Goal: Task Accomplishment & Management: Manage account settings

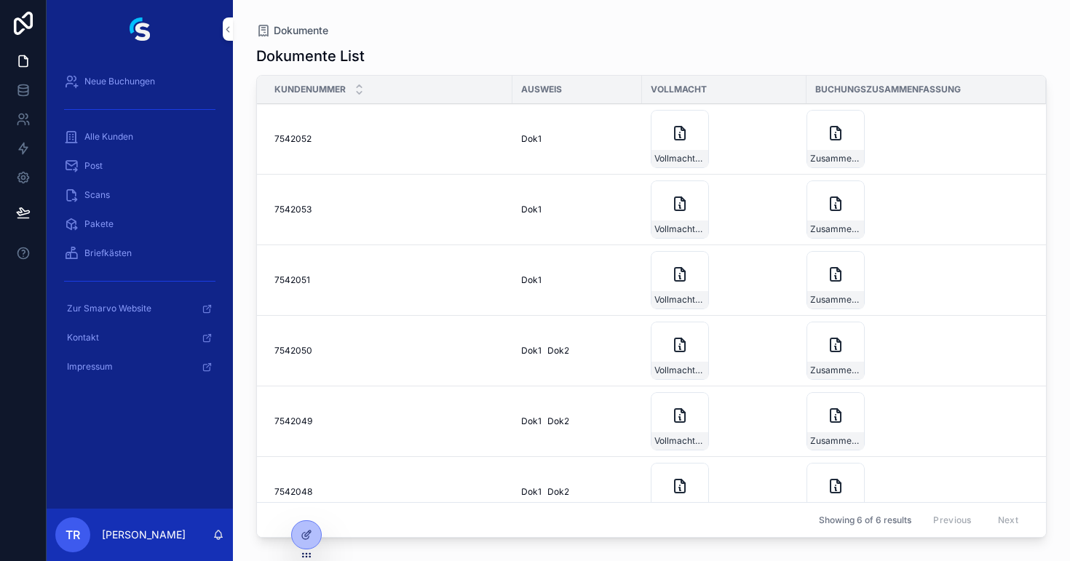
click at [0, 0] on icon at bounding box center [0, 0] width 0 height 0
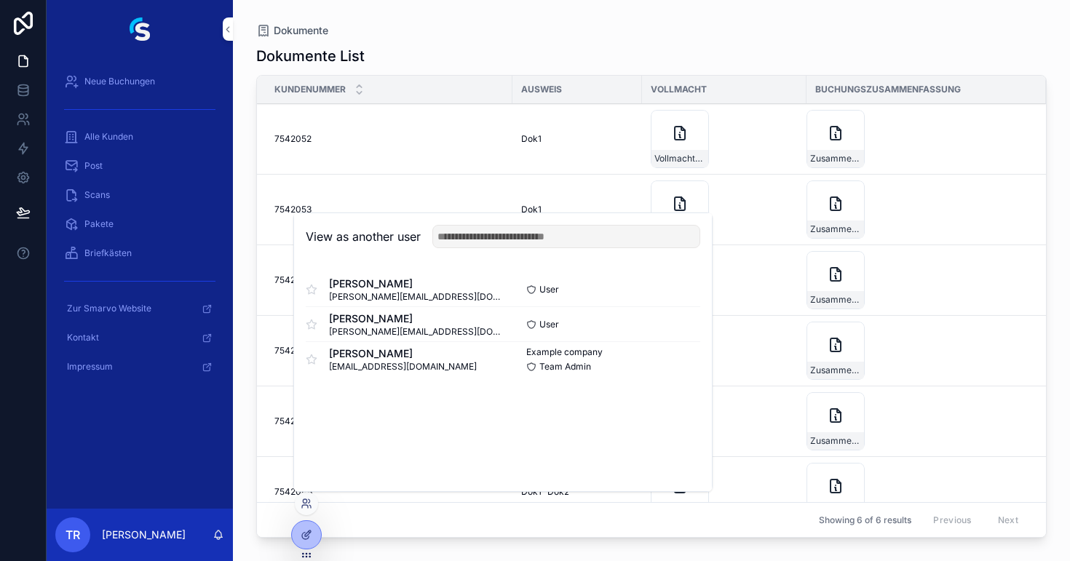
click at [0, 0] on button "Select" at bounding box center [0, 0] width 0 height 0
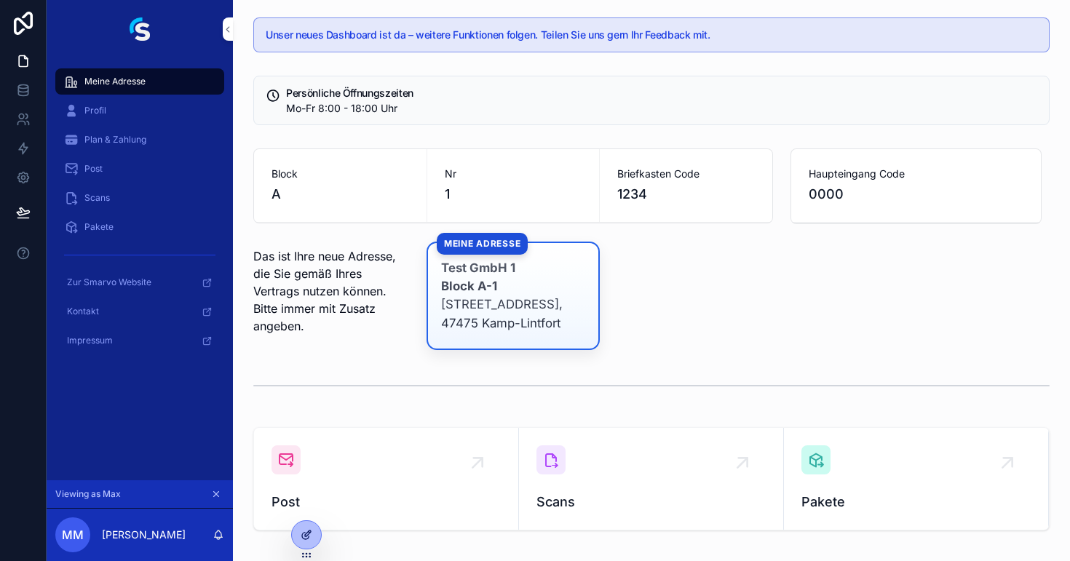
click at [306, 535] on icon at bounding box center [307, 535] width 12 height 12
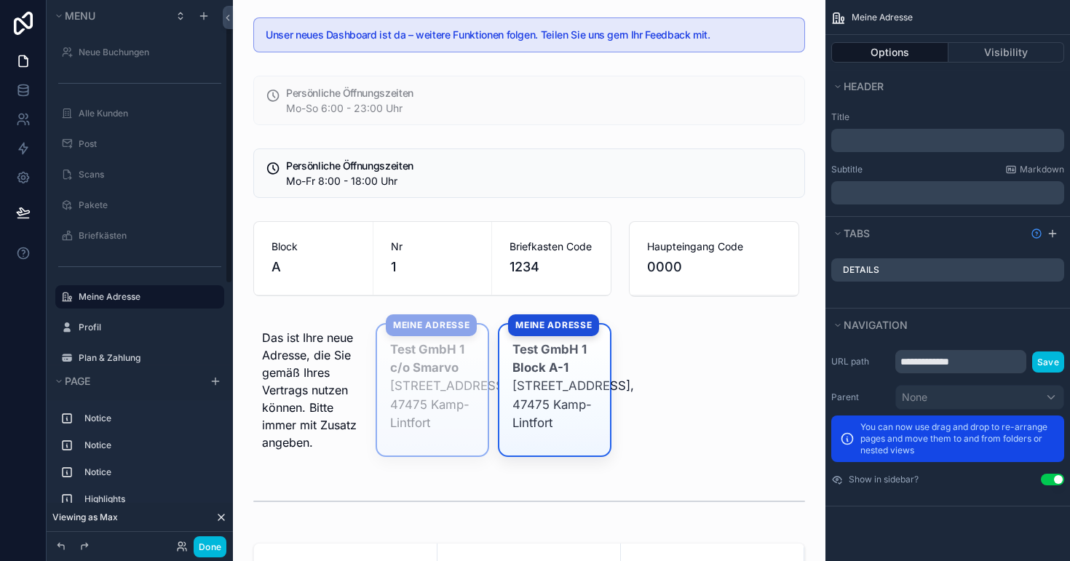
scroll to position [9, 0]
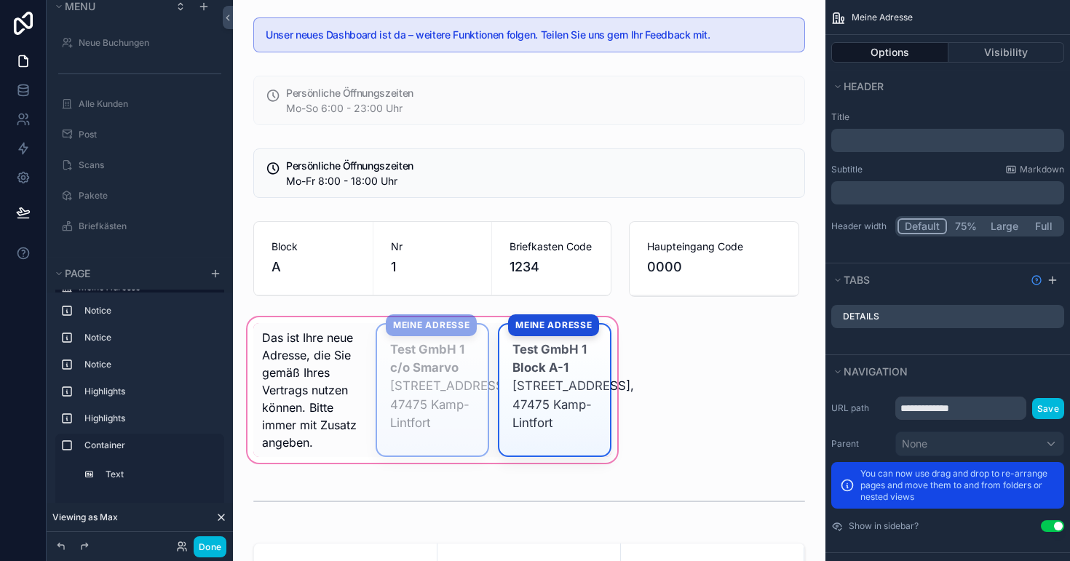
click at [454, 400] on div "scrollable content" at bounding box center [432, 389] width 375 height 151
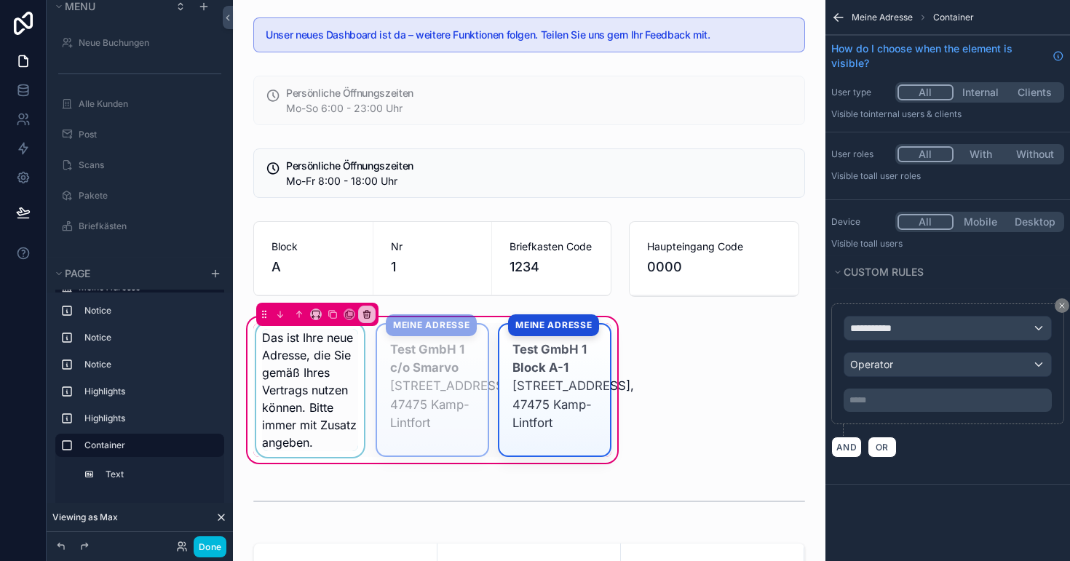
click at [325, 354] on div "scrollable content" at bounding box center [310, 390] width 114 height 134
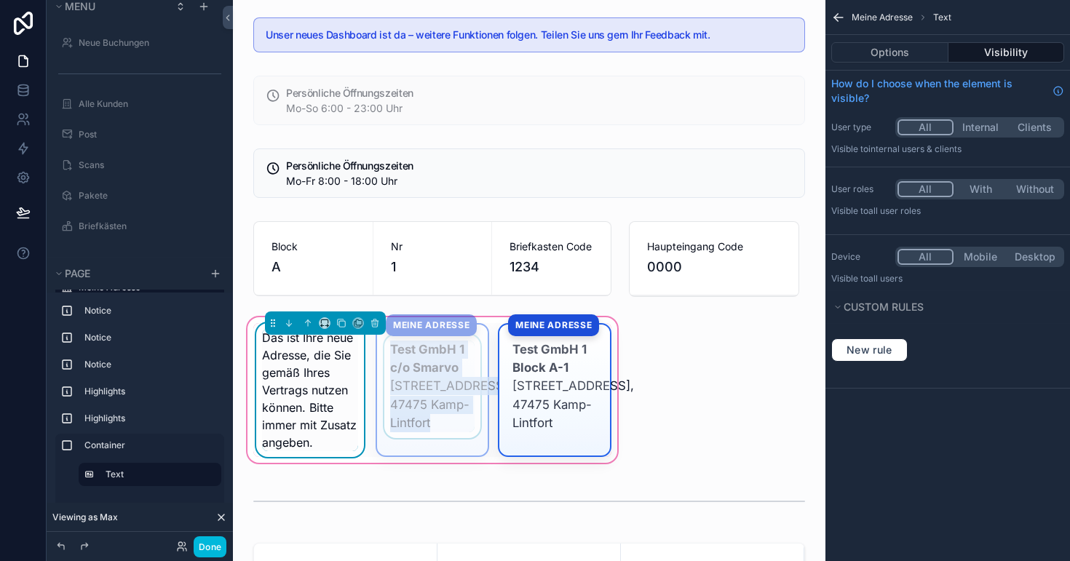
drag, startPoint x: 273, startPoint y: 323, endPoint x: 413, endPoint y: 348, distance: 142.6
drag, startPoint x: 271, startPoint y: 320, endPoint x: 419, endPoint y: 358, distance: 153.2
click at [419, 358] on div "scrollable content" at bounding box center [432, 390] width 111 height 131
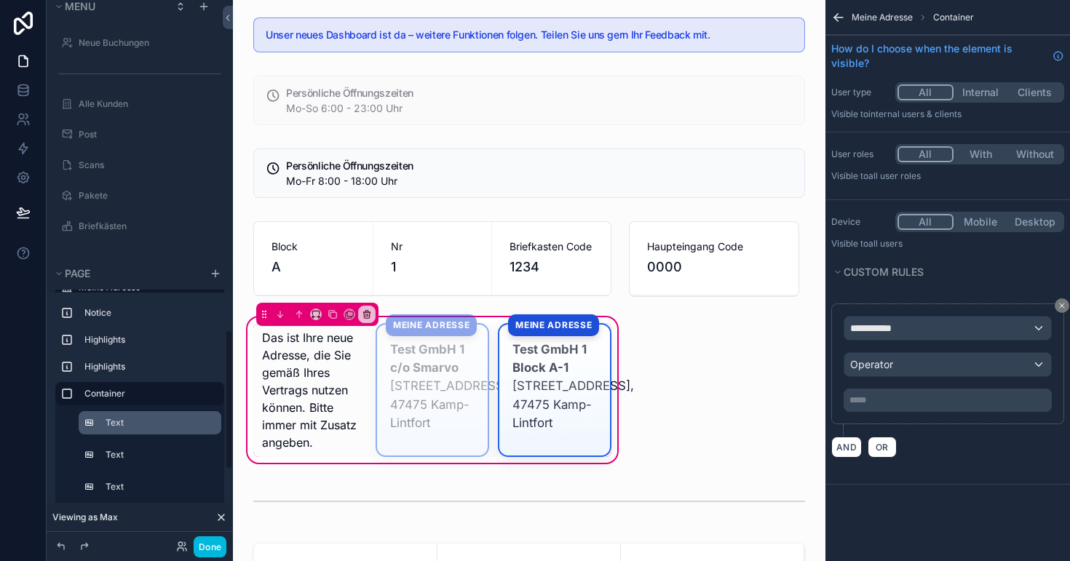
scroll to position [62, 0]
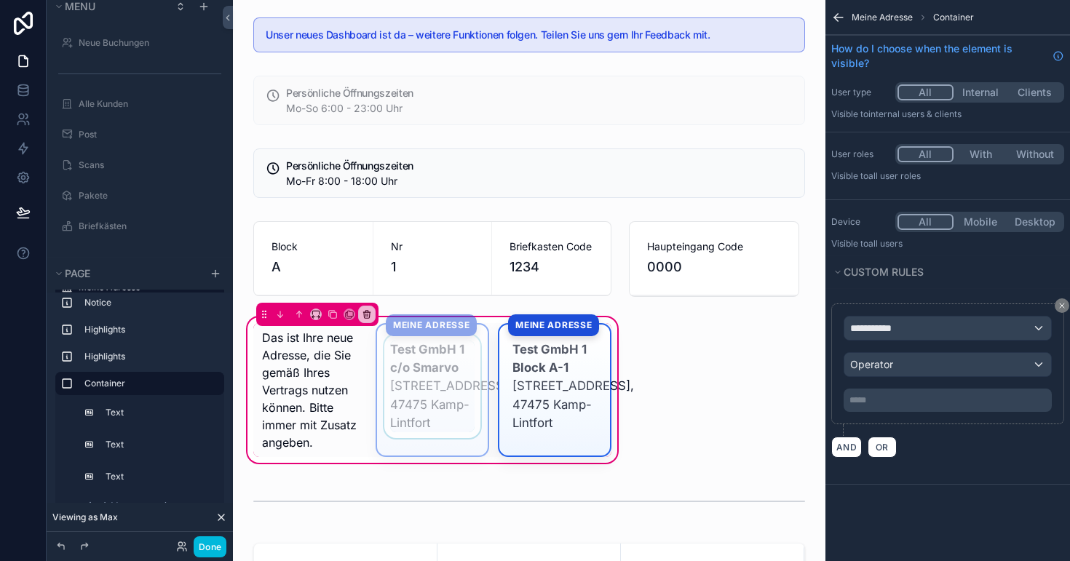
click at [380, 341] on div "scrollable content" at bounding box center [432, 390] width 111 height 131
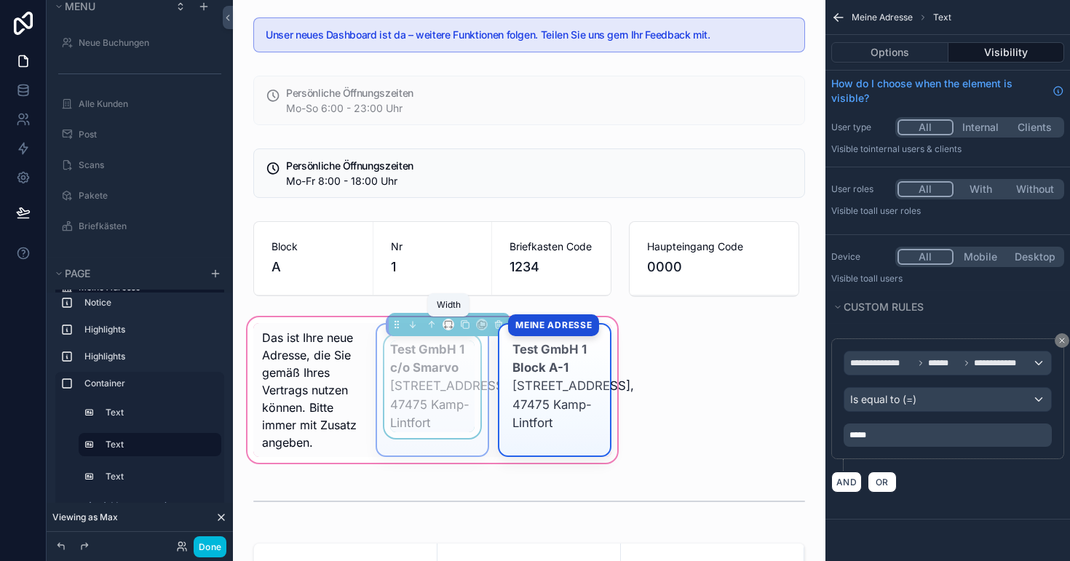
click at [446, 325] on icon "scrollable content" at bounding box center [448, 324] width 10 height 10
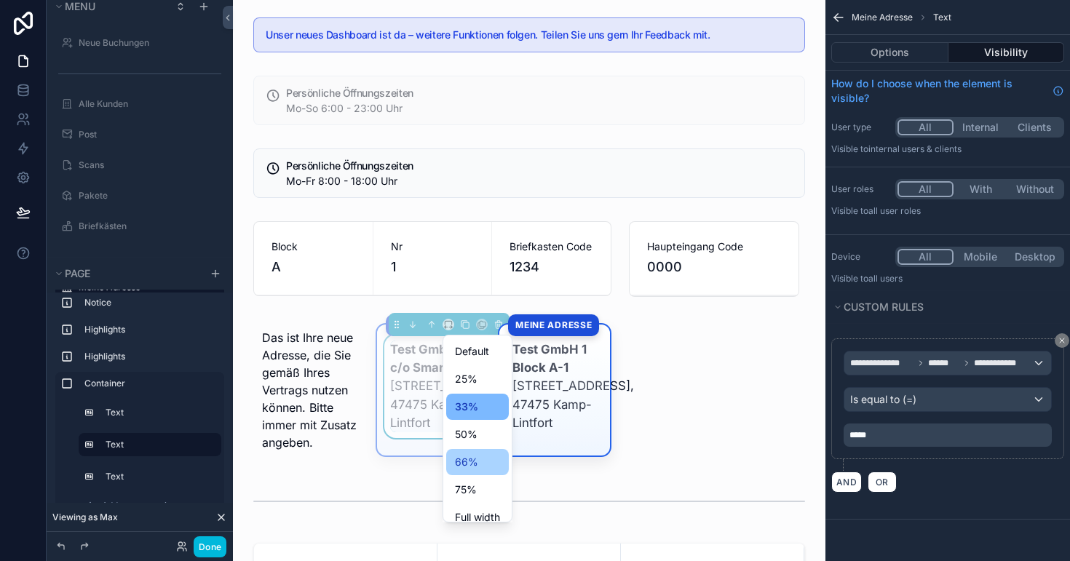
click at [476, 461] on span "66%" at bounding box center [466, 461] width 23 height 17
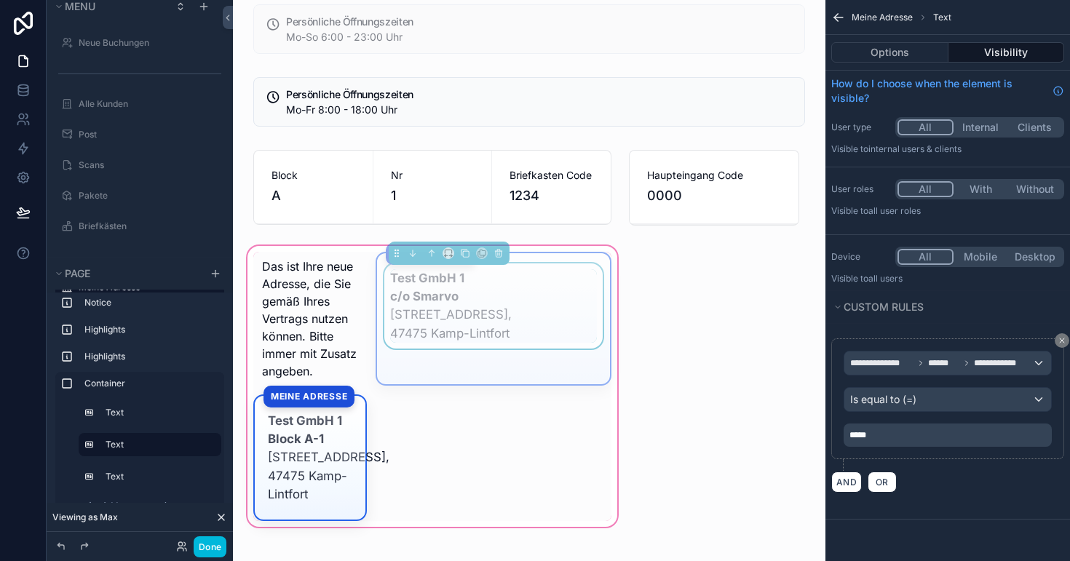
scroll to position [73, 0]
click at [259, 402] on div "scrollable content" at bounding box center [310, 456] width 111 height 124
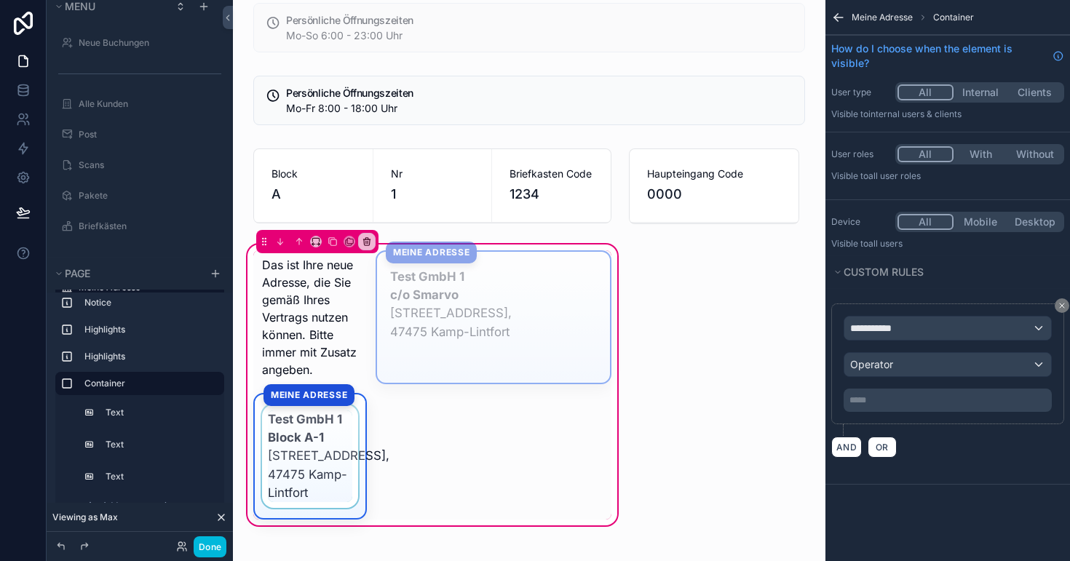
click at [259, 402] on div "scrollable content" at bounding box center [310, 456] width 111 height 124
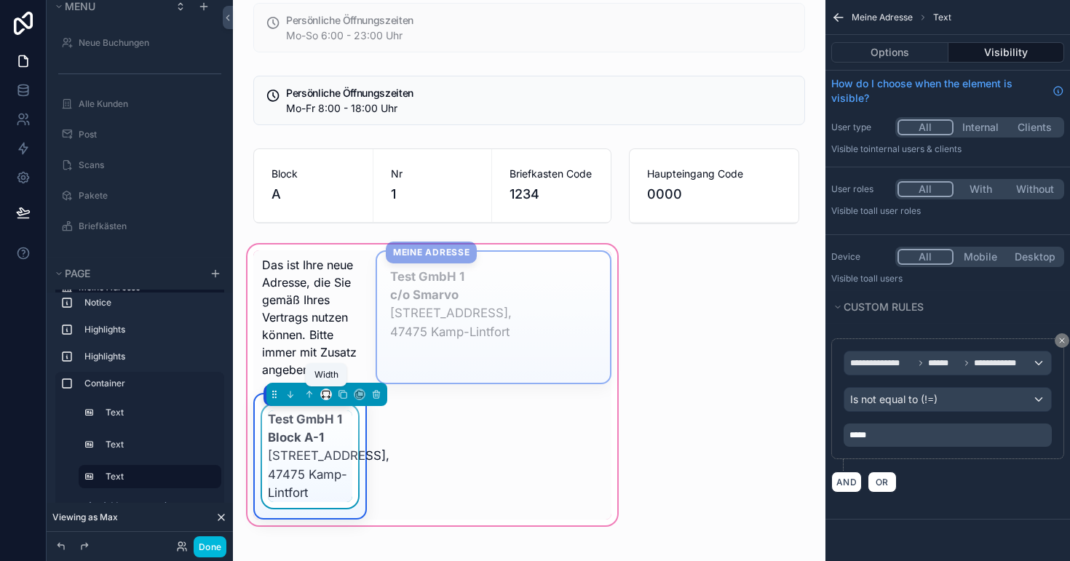
click at [327, 395] on icon "scrollable content" at bounding box center [326, 394] width 10 height 10
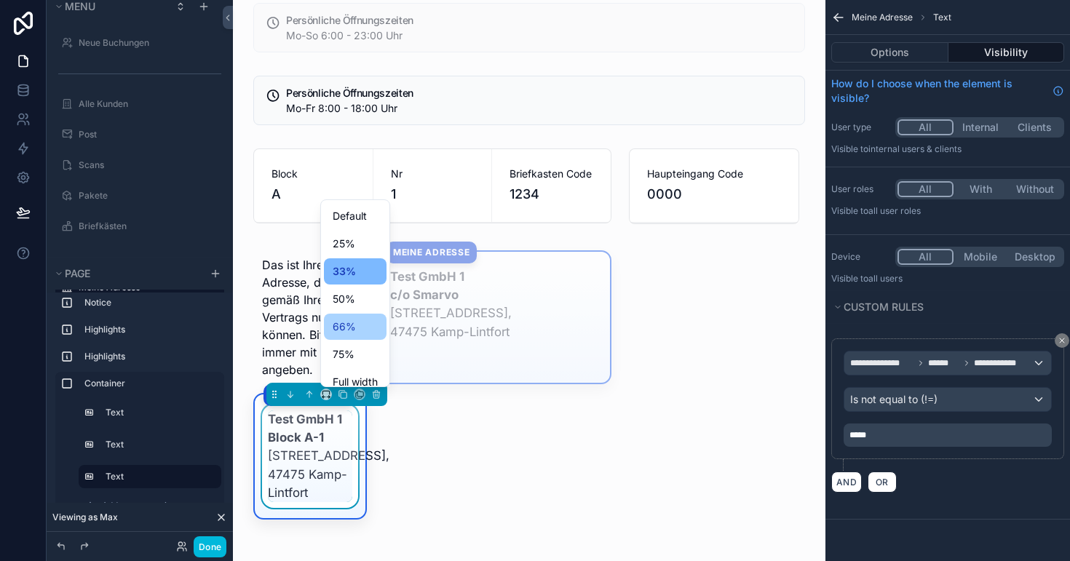
click at [350, 327] on span "66%" at bounding box center [344, 326] width 23 height 17
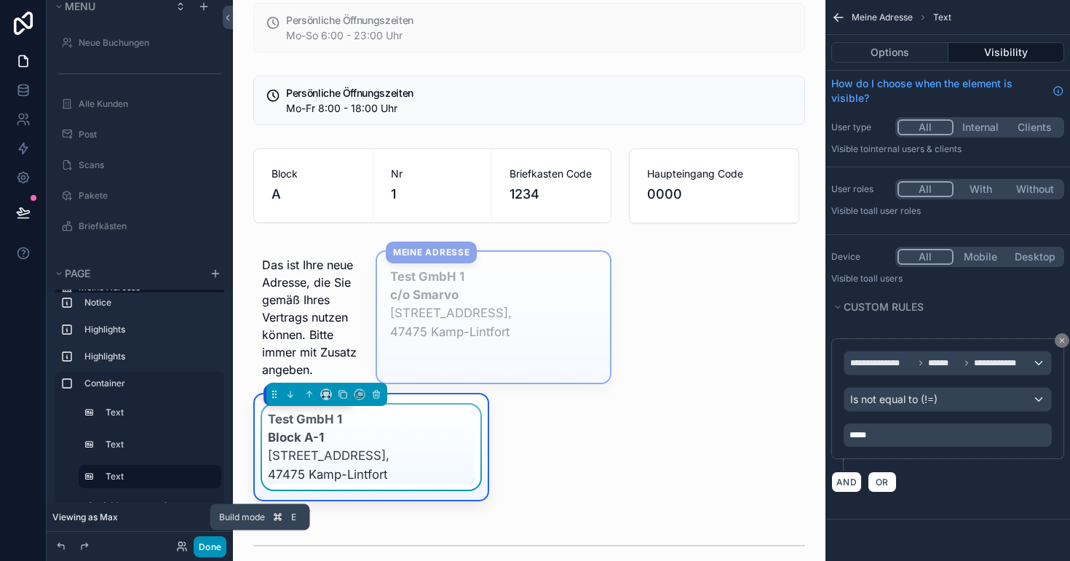
click at [219, 546] on button "Done" at bounding box center [210, 546] width 33 height 21
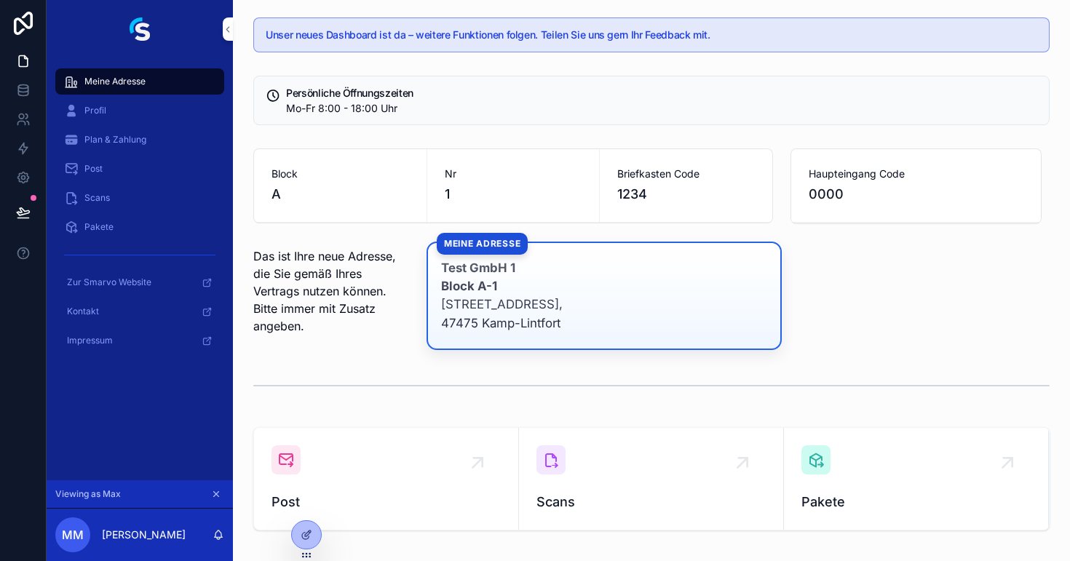
scroll to position [0, 0]
click at [302, 534] on icon at bounding box center [305, 536] width 7 height 7
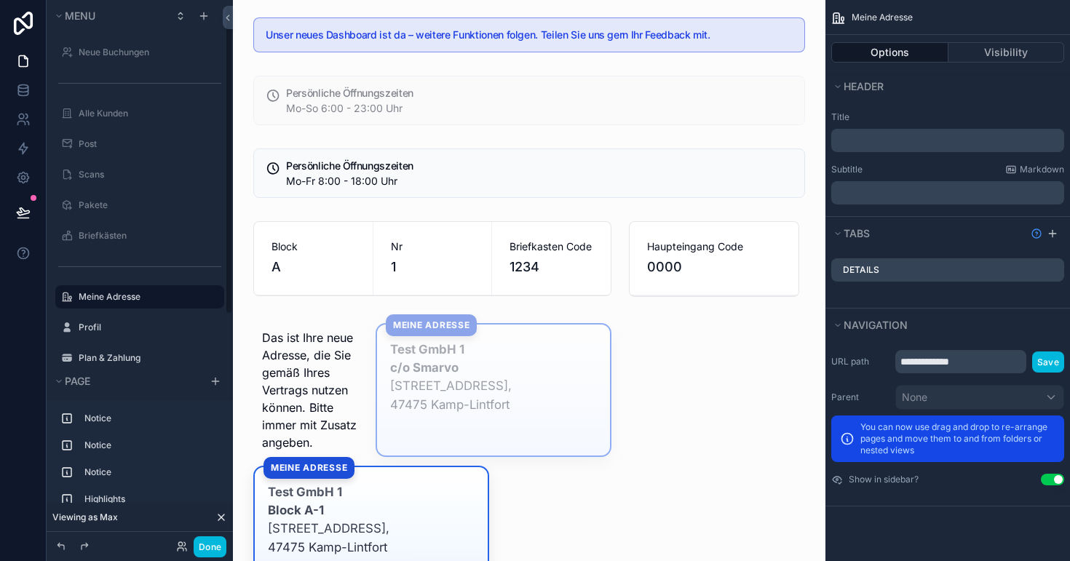
scroll to position [9, 0]
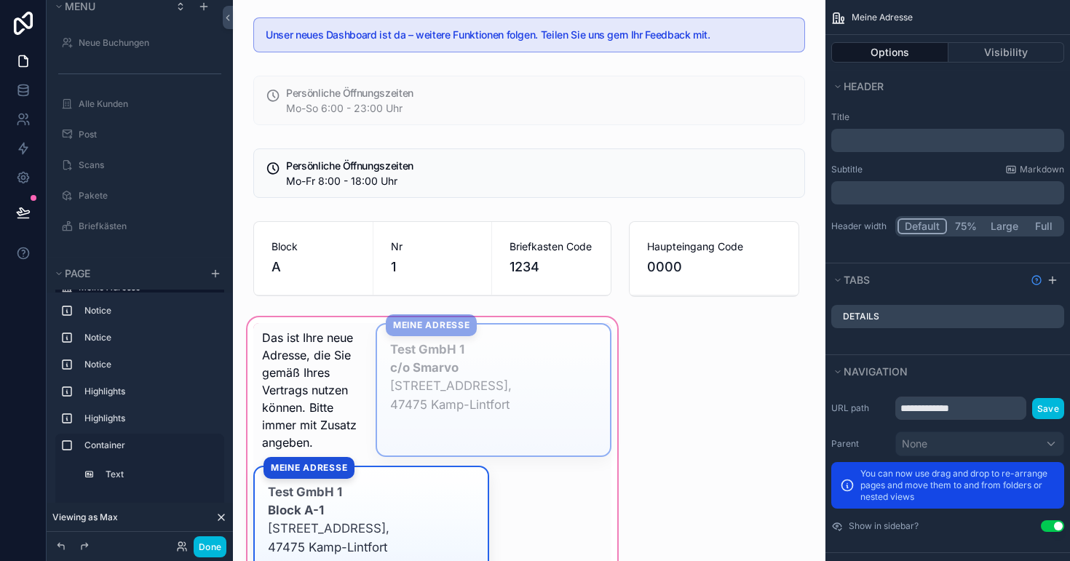
click at [389, 354] on div "scrollable content" at bounding box center [432, 448] width 375 height 269
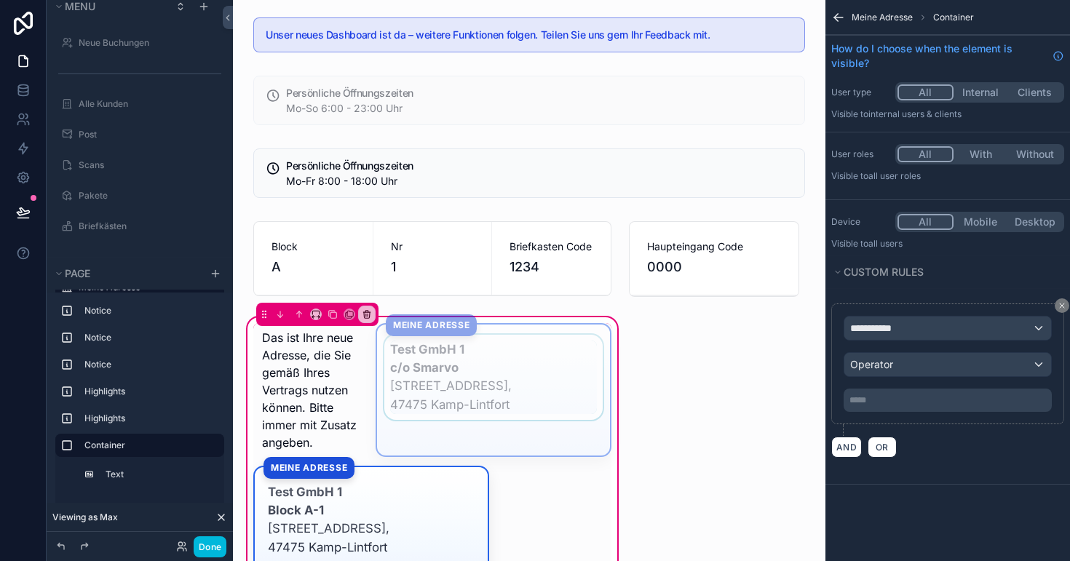
click at [377, 381] on div "scrollable content" at bounding box center [493, 390] width 233 height 131
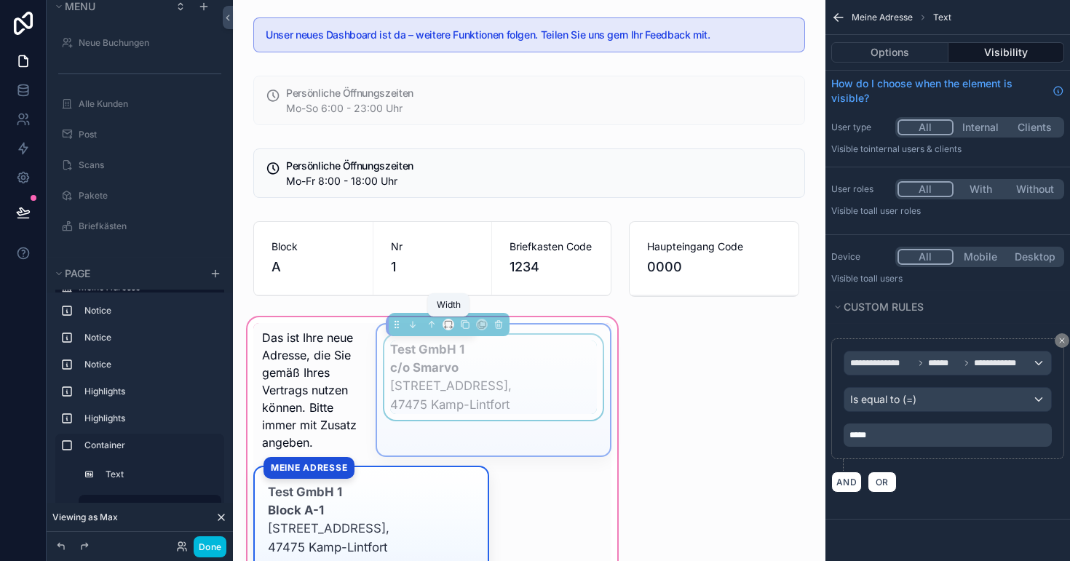
click at [450, 326] on icon "scrollable content" at bounding box center [448, 324] width 10 height 10
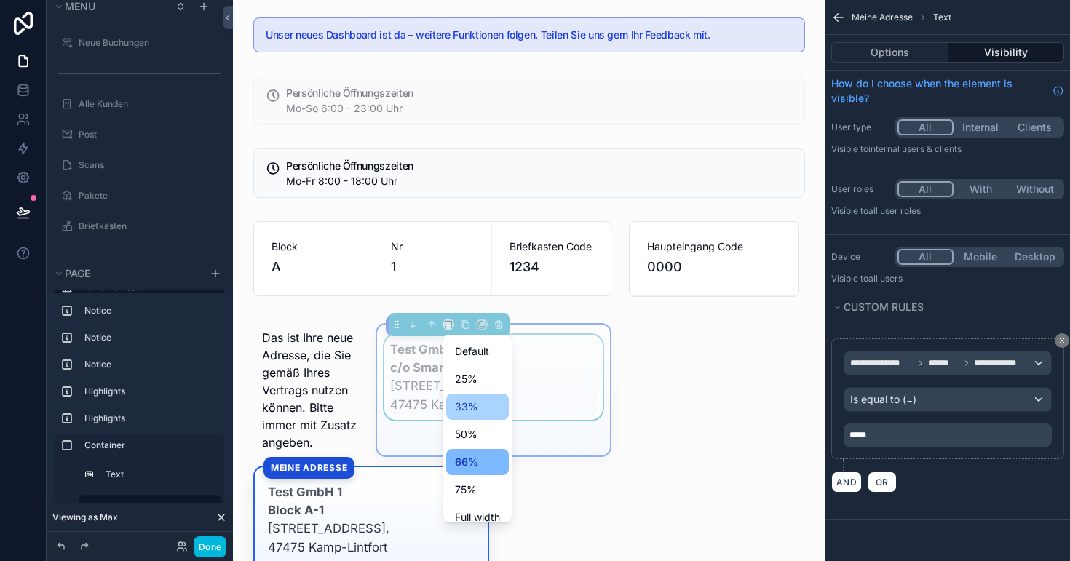
click at [467, 405] on span "33%" at bounding box center [466, 406] width 23 height 17
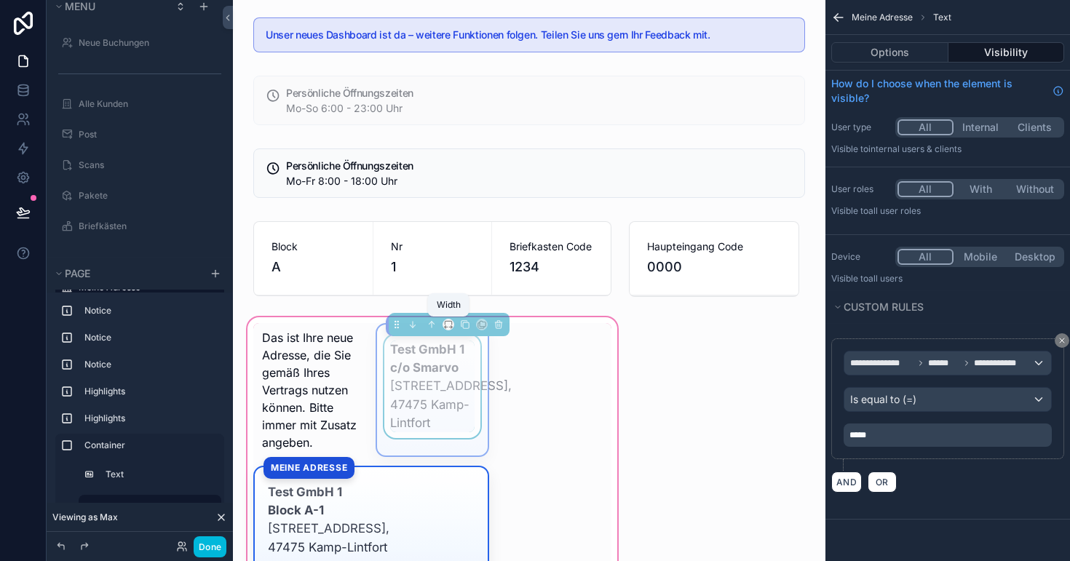
click at [445, 325] on icon "scrollable content" at bounding box center [448, 324] width 10 height 10
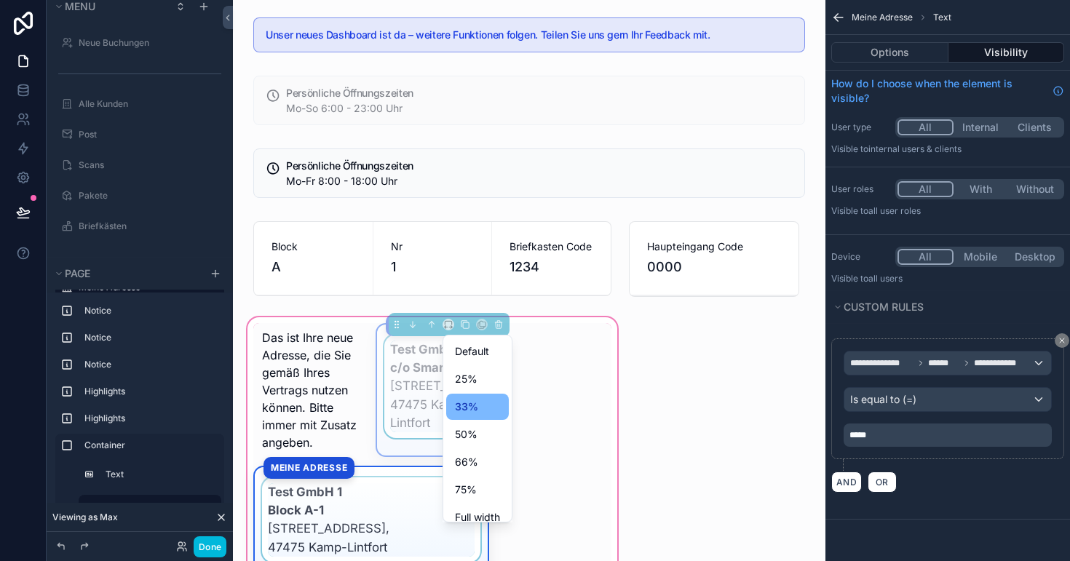
click at [258, 478] on div "scrollable content" at bounding box center [371, 520] width 233 height 106
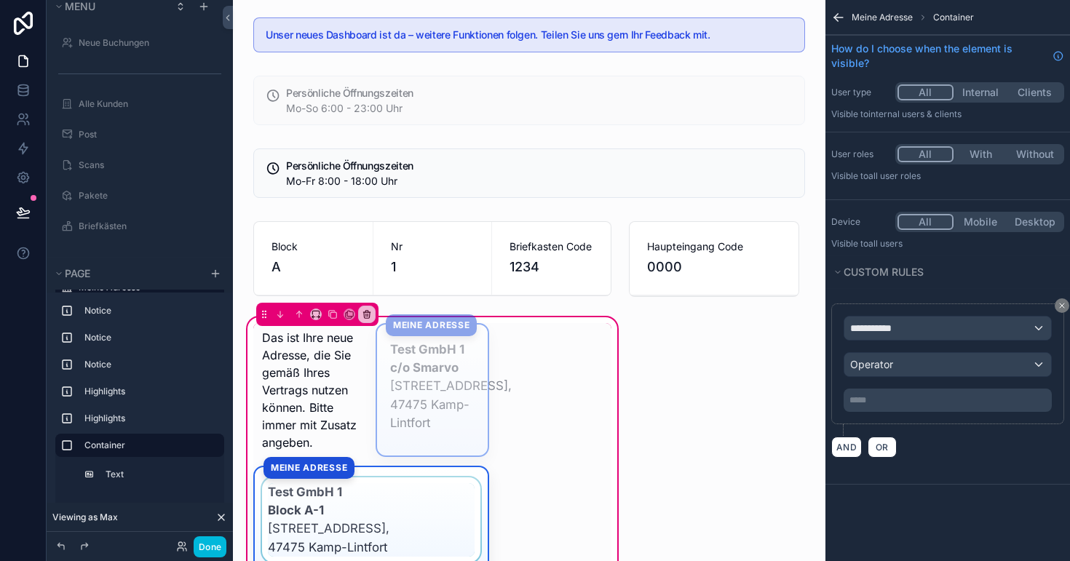
click at [410, 471] on div "scrollable content" at bounding box center [371, 520] width 233 height 106
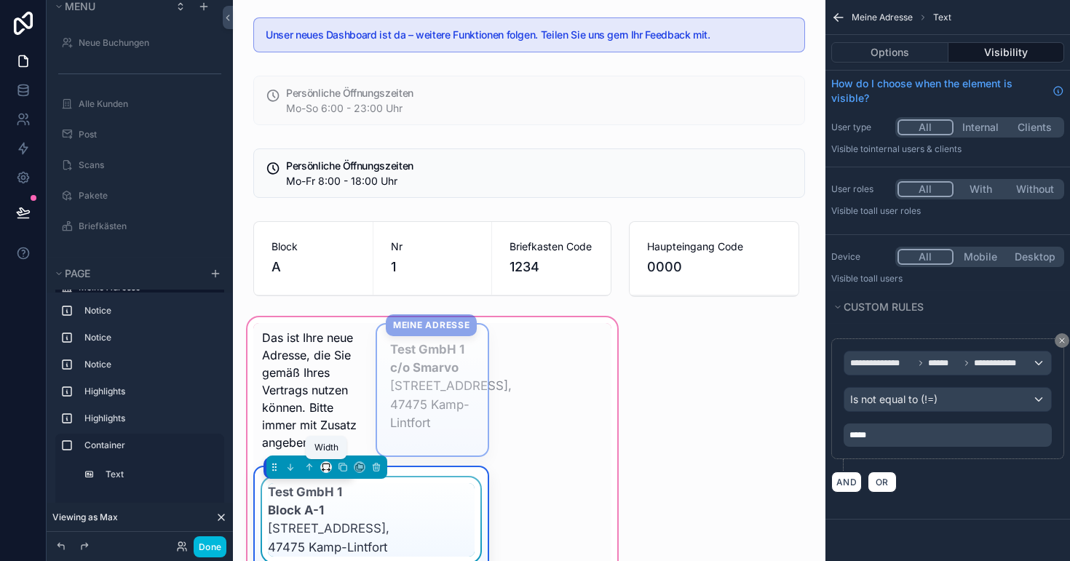
click at [322, 468] on icon "scrollable content" at bounding box center [326, 467] width 10 height 10
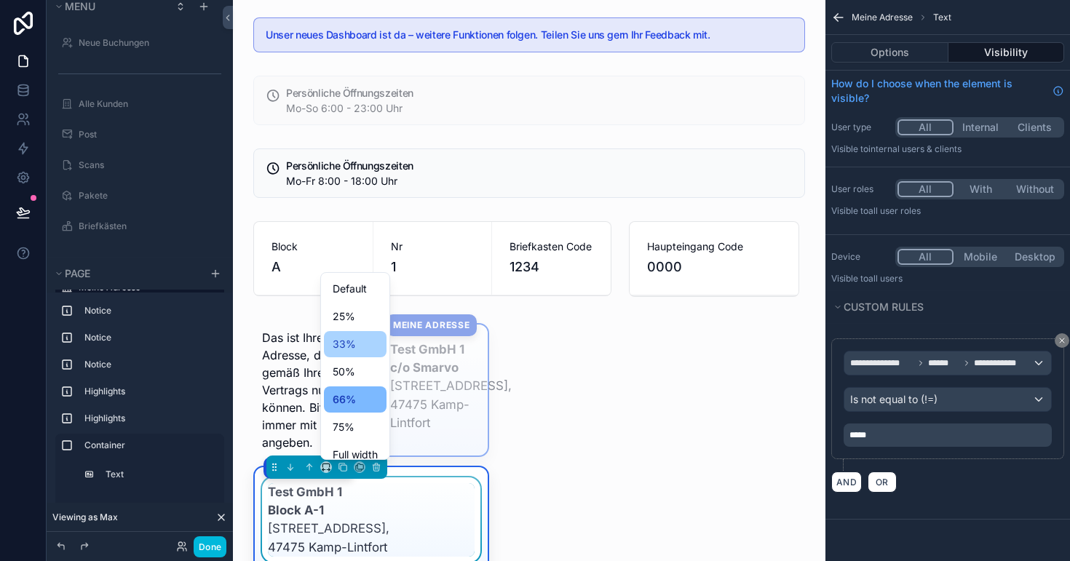
click at [355, 346] on span "33%" at bounding box center [344, 343] width 23 height 17
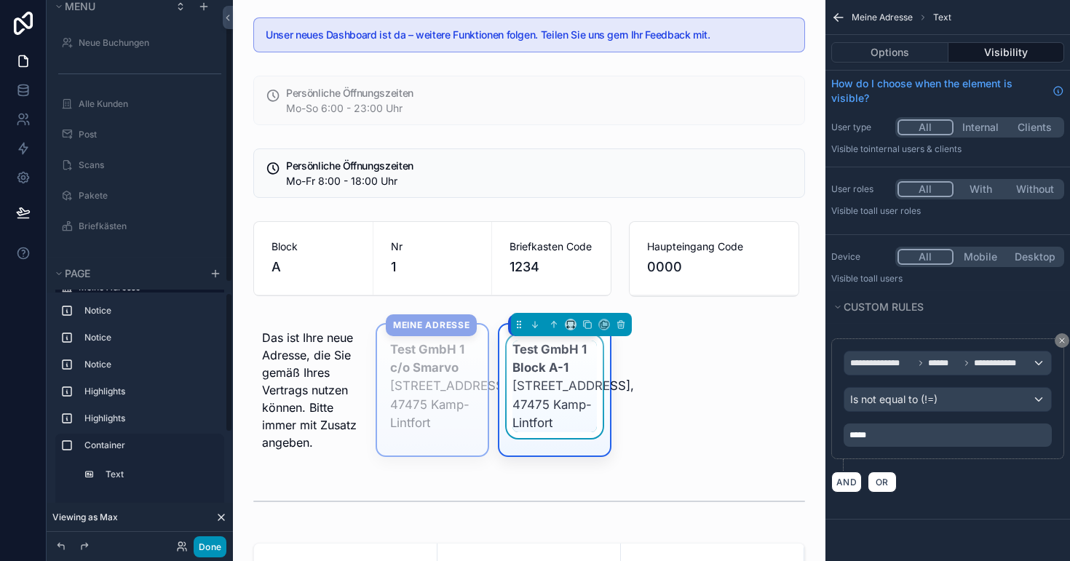
click at [207, 545] on button "Done" at bounding box center [210, 546] width 33 height 21
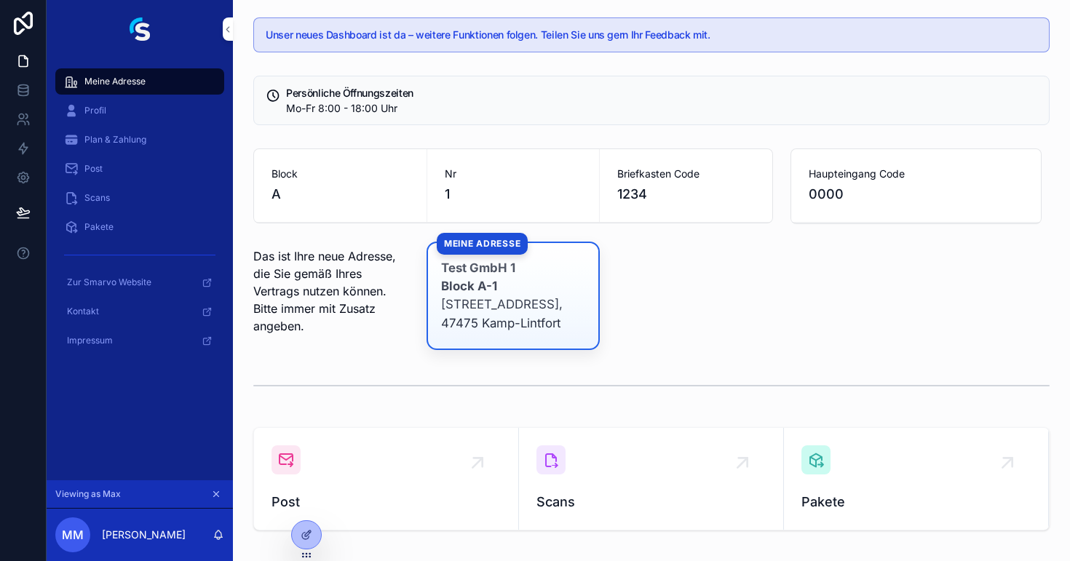
scroll to position [0, 0]
click at [111, 108] on div "Profil" at bounding box center [139, 110] width 151 height 23
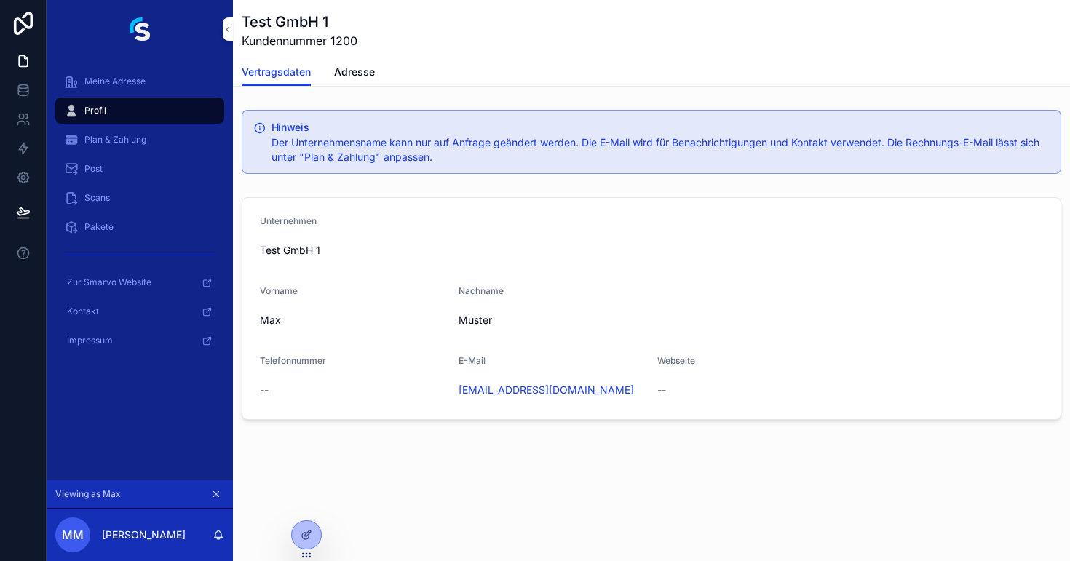
click at [116, 133] on div "Plan & Zahlung" at bounding box center [139, 139] width 151 height 23
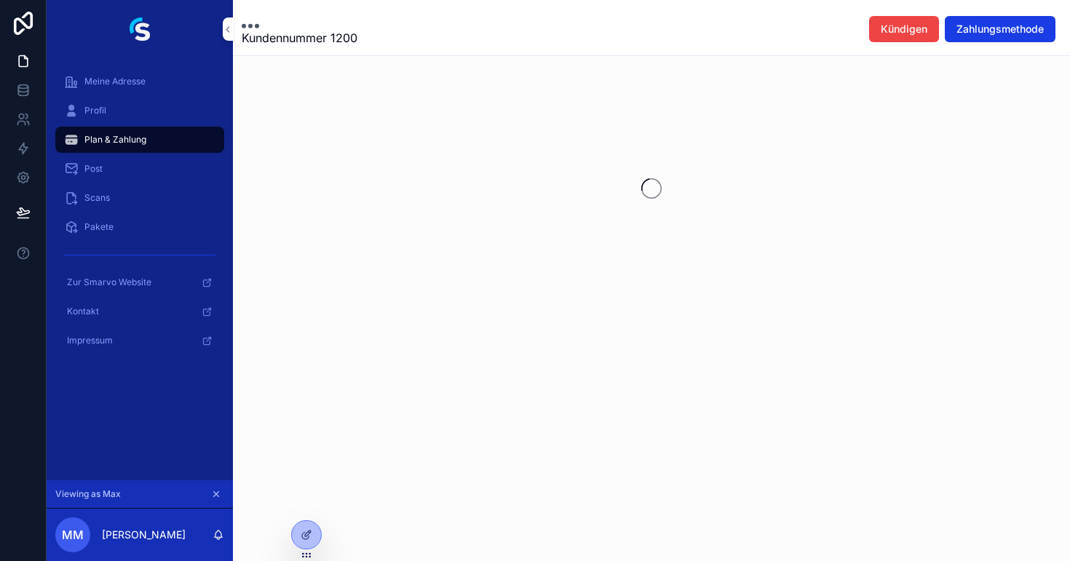
click at [114, 109] on div "Profil" at bounding box center [139, 110] width 151 height 23
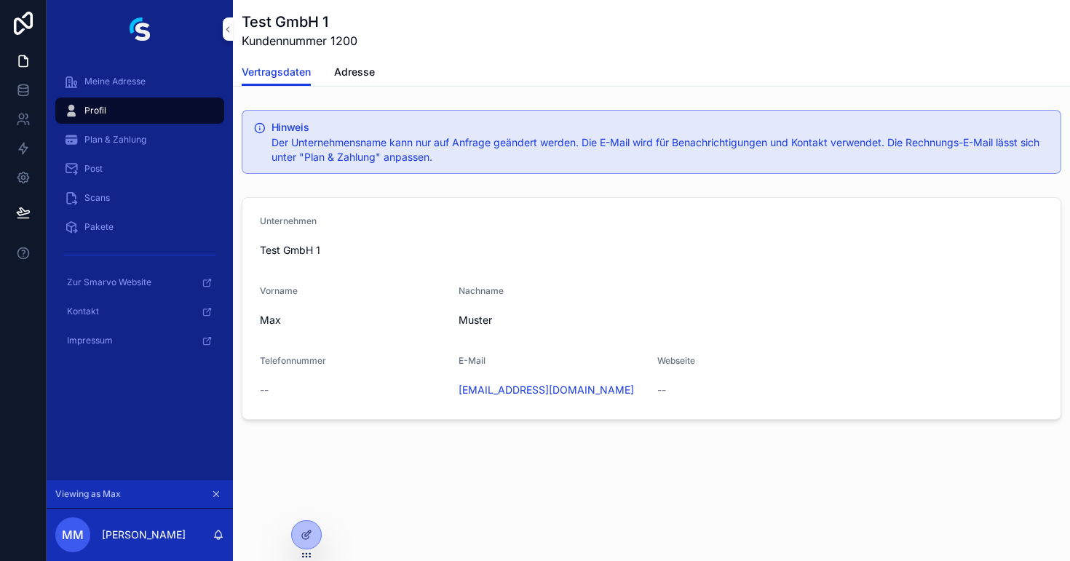
click at [111, 84] on span "Meine Adresse" at bounding box center [114, 82] width 61 height 12
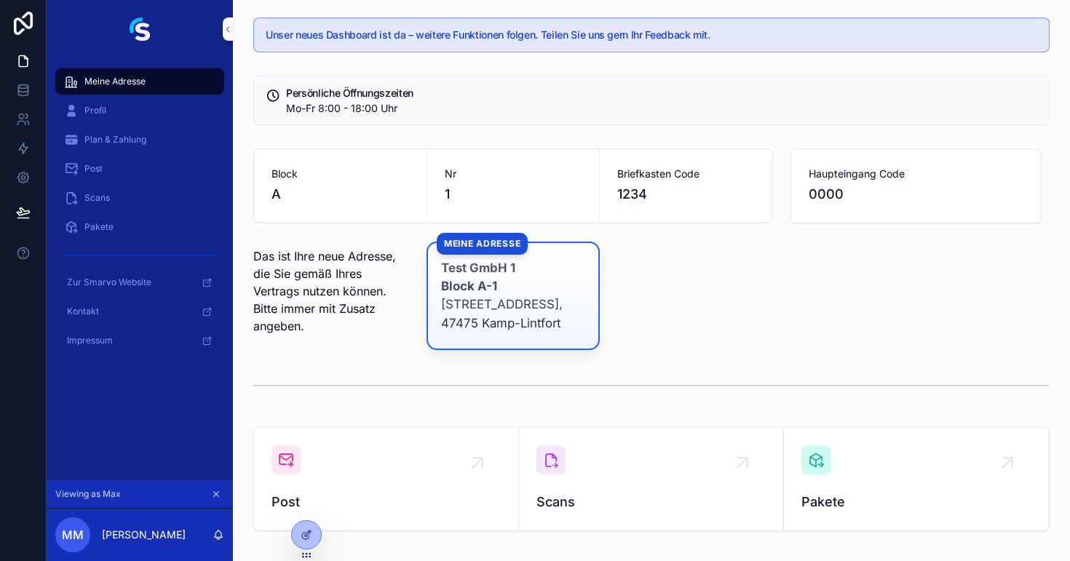
click at [103, 109] on span "Profil" at bounding box center [95, 111] width 22 height 12
